Goal: Navigation & Orientation: Find specific page/section

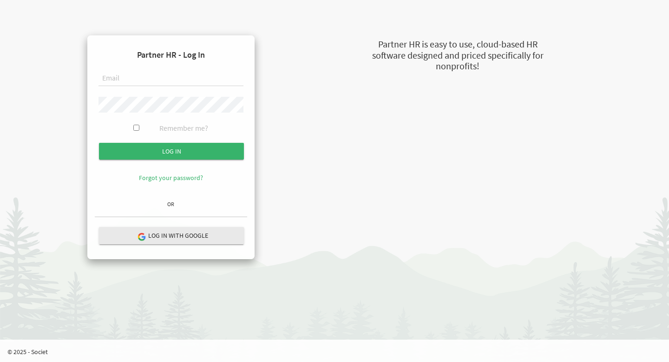
click at [153, 82] on input "text" at bounding box center [171, 79] width 145 height 16
type input "sheeba@newcircles.ca"
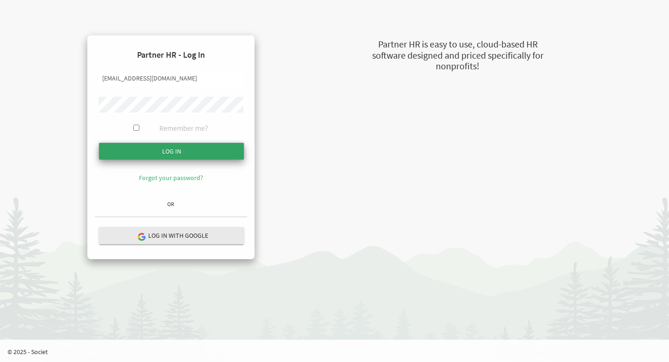
click at [156, 145] on input "Log in" at bounding box center [171, 151] width 145 height 17
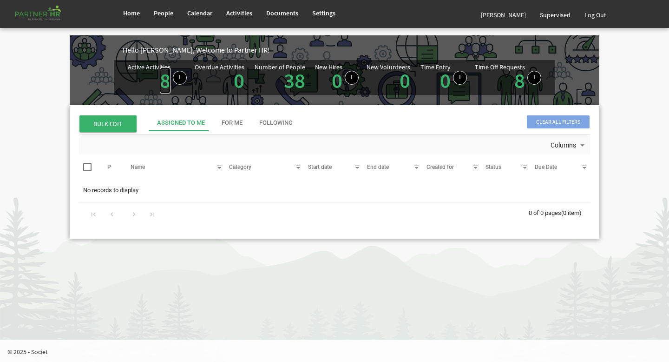
click at [160, 81] on link "8" at bounding box center [165, 80] width 11 height 26
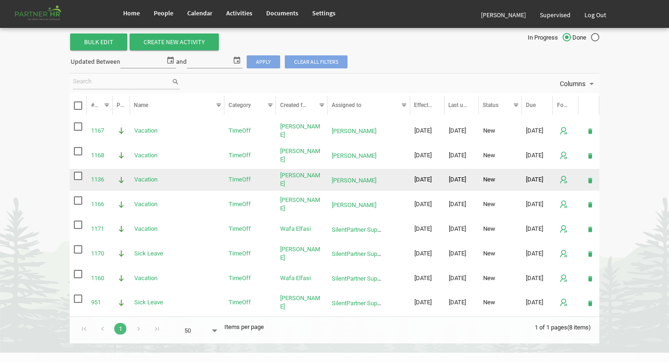
scroll to position [35, 0]
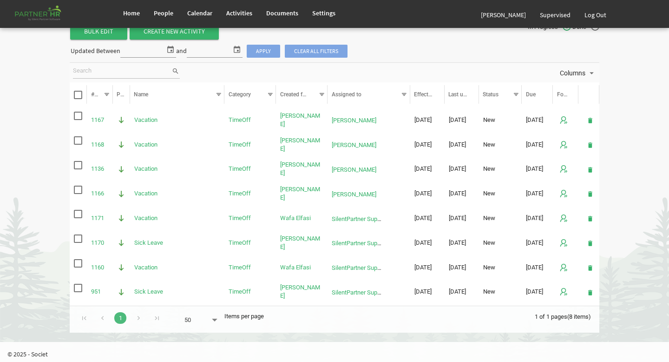
click at [139, 319] on div "Go to next page" at bounding box center [138, 316] width 13 height 13
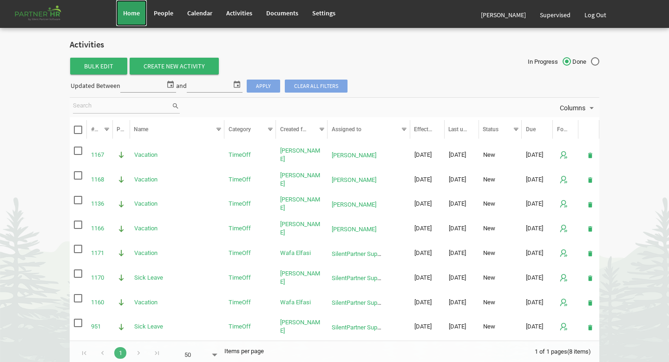
click at [125, 11] on span "Home" at bounding box center [131, 13] width 17 height 8
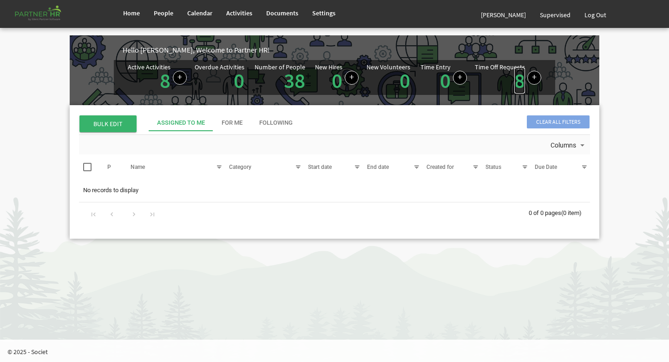
click at [519, 84] on link "8" at bounding box center [519, 80] width 11 height 26
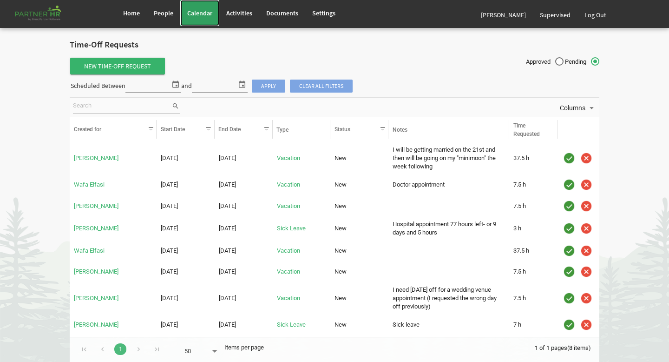
click at [192, 20] on link "Calendar" at bounding box center [199, 13] width 39 height 26
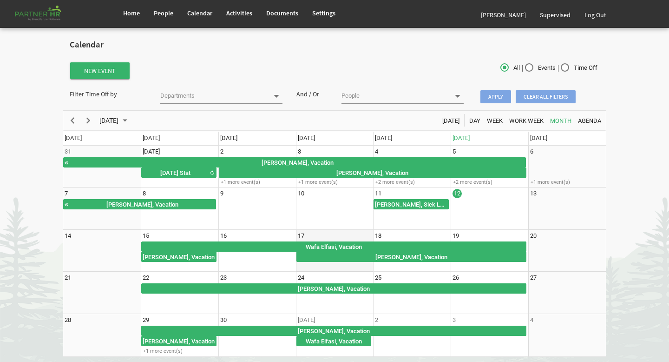
scroll to position [26, 0]
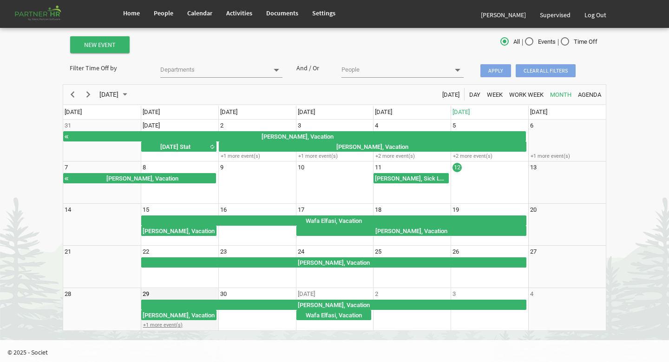
click at [167, 326] on div "+1 more event(s)" at bounding box center [179, 324] width 77 height 7
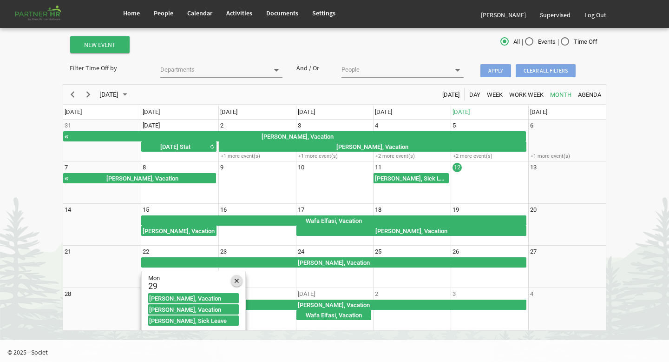
click at [234, 281] on div "of September 2025" at bounding box center [237, 281] width 12 height 12
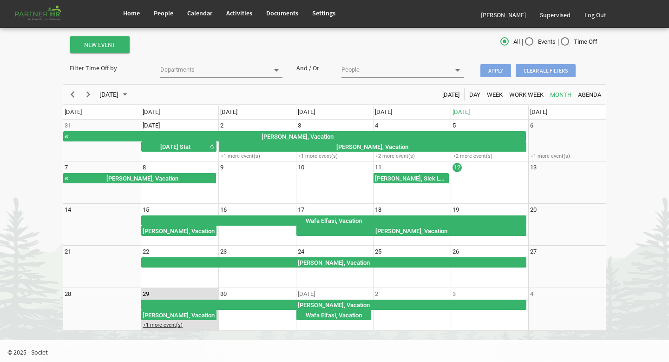
click at [179, 322] on div "+1 more event(s)" at bounding box center [179, 324] width 77 height 7
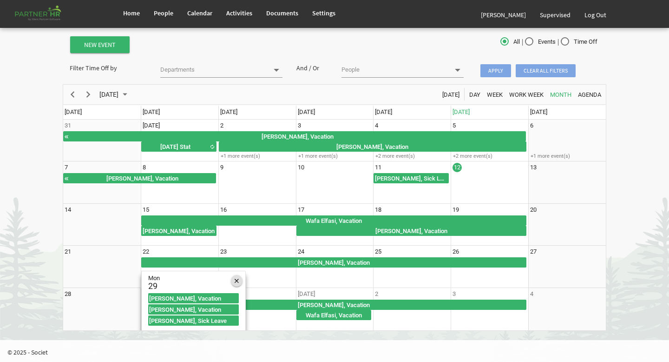
click at [236, 281] on span "of September 2025" at bounding box center [237, 281] width 4 height 12
